Goal: Find contact information: Find contact information

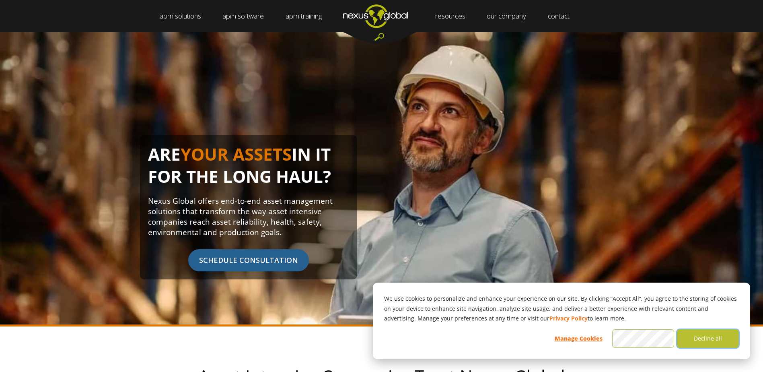
click at [698, 334] on button "Decline all" at bounding box center [708, 338] width 62 height 19
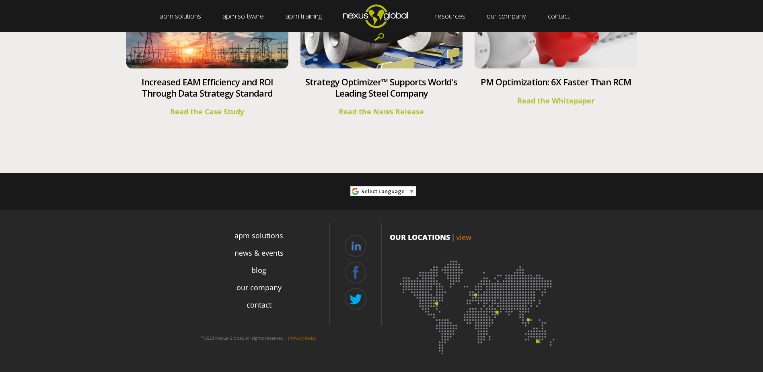
scroll to position [2980, 0]
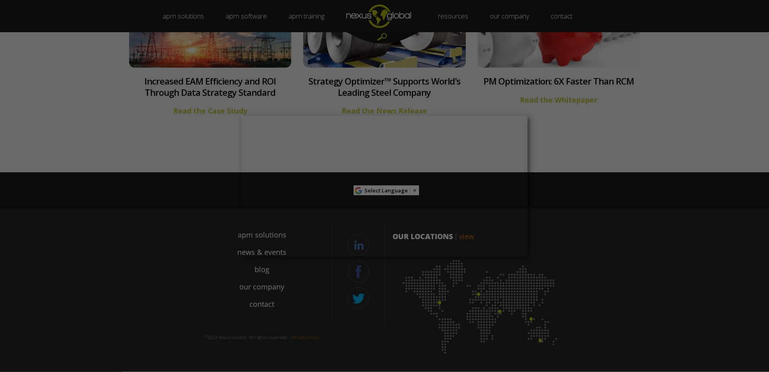
click at [170, 255] on div at bounding box center [388, 187] width 777 height 375
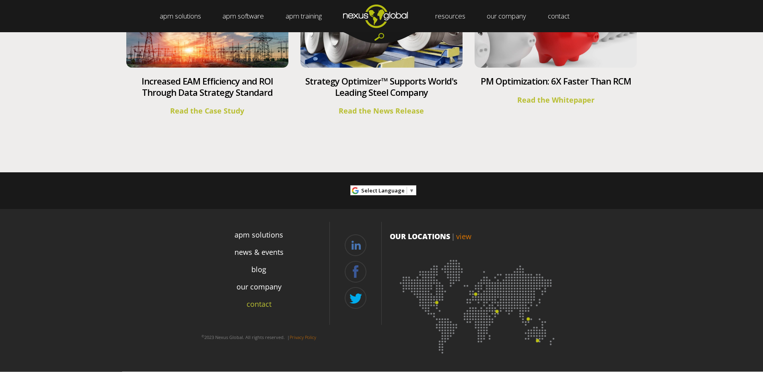
click at [263, 303] on link "contact" at bounding box center [259, 303] width 25 height 11
click at [259, 301] on link "contact" at bounding box center [259, 303] width 25 height 11
